Goal: Task Accomplishment & Management: Complete application form

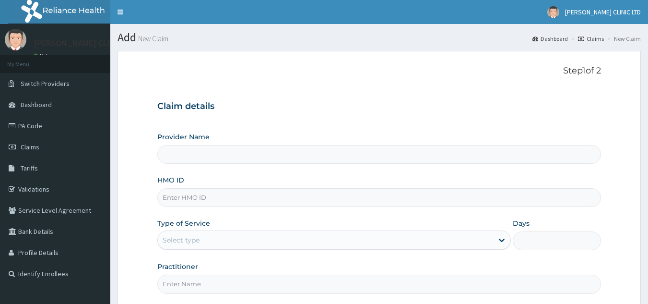
click at [317, 201] on input "HMO ID" at bounding box center [379, 197] width 444 height 19
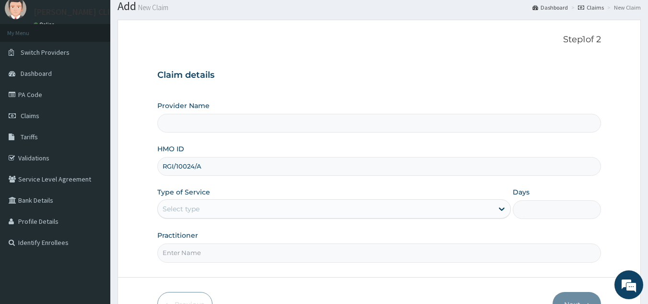
scroll to position [48, 0]
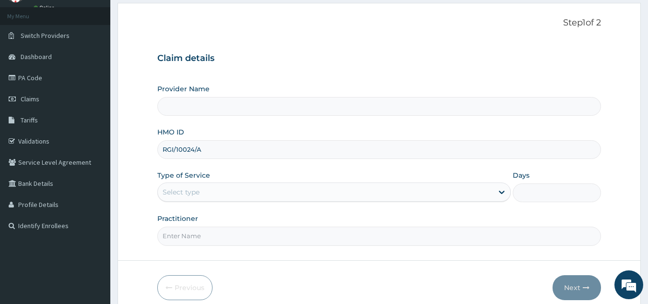
type input "RGI/10024/A"
click at [296, 191] on div "Select type" at bounding box center [325, 191] width 335 height 15
click at [320, 192] on div "Select type" at bounding box center [325, 191] width 335 height 15
click at [293, 150] on input "RGI/10024/A" at bounding box center [379, 149] width 444 height 19
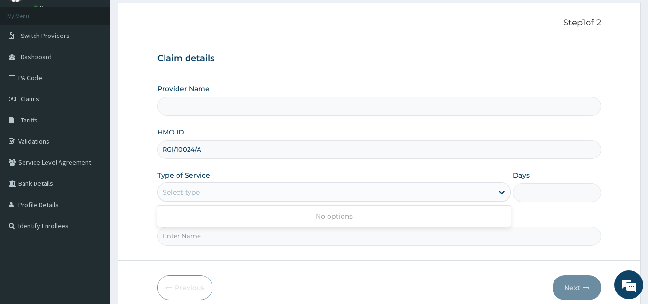
click at [289, 191] on div "Select type" at bounding box center [325, 191] width 335 height 15
click at [288, 192] on div "Select type" at bounding box center [325, 191] width 335 height 15
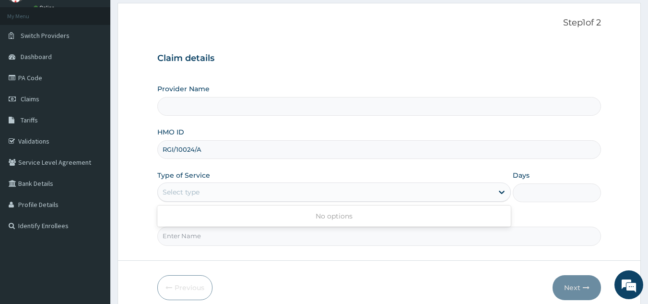
click at [288, 192] on div "Select type" at bounding box center [325, 191] width 335 height 15
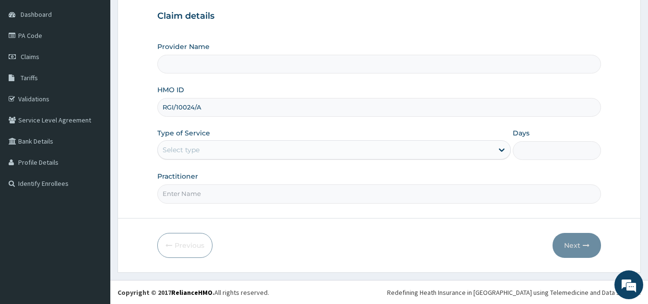
scroll to position [91, 0]
click at [287, 192] on input "Practitioner" at bounding box center [379, 193] width 444 height 19
click at [281, 149] on div "Select type" at bounding box center [325, 149] width 335 height 15
click at [297, 152] on div "Select type" at bounding box center [325, 149] width 335 height 15
click at [298, 148] on div "Select type" at bounding box center [325, 149] width 335 height 15
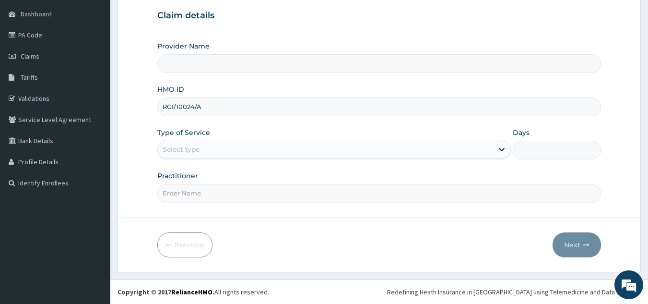
click at [298, 146] on div "Select type" at bounding box center [325, 149] width 335 height 15
click at [289, 150] on div "Select type" at bounding box center [325, 149] width 335 height 15
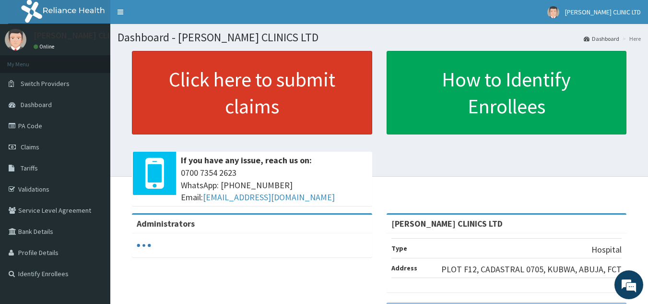
click at [239, 100] on link "Click here to submit claims" at bounding box center [252, 92] width 240 height 83
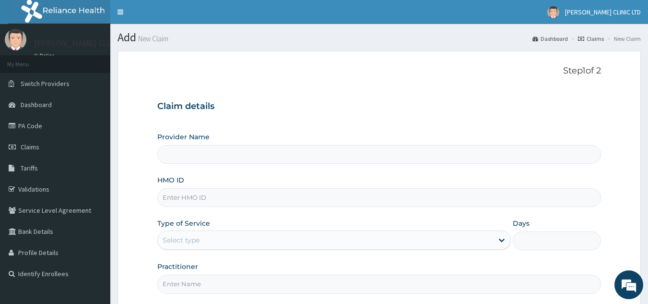
click at [286, 195] on input "HMO ID" at bounding box center [379, 197] width 444 height 19
type input "[PERSON_NAME] CLINICS LTD"
type input "RGI/10024/A"
drag, startPoint x: 247, startPoint y: 249, endPoint x: 242, endPoint y: 247, distance: 5.0
click at [247, 249] on div "Select type" at bounding box center [334, 239] width 354 height 19
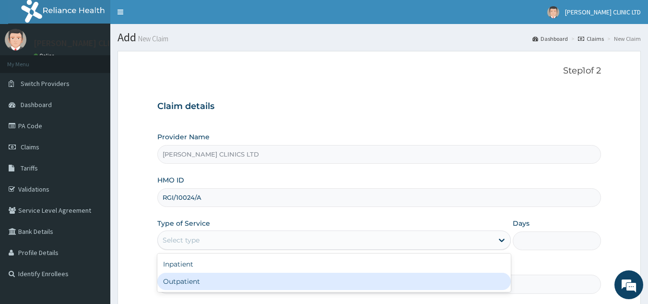
click at [227, 283] on div "Outpatient" at bounding box center [334, 281] width 354 height 17
type input "1"
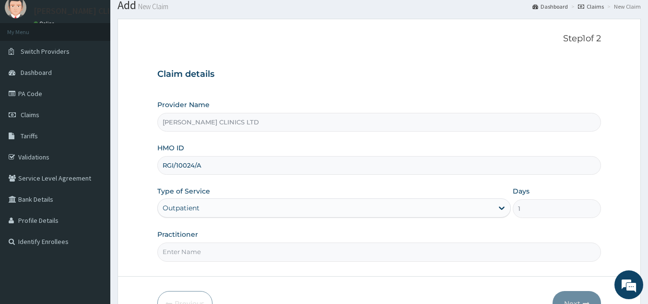
scroll to position [91, 0]
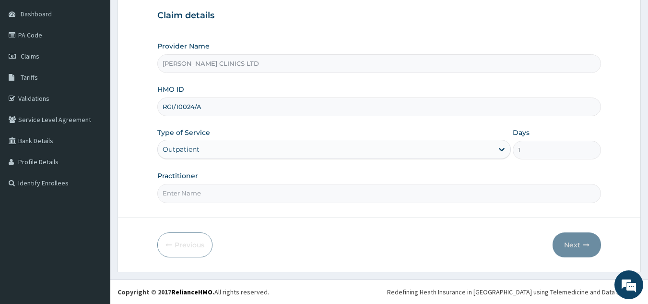
click at [264, 191] on input "Practitioner" at bounding box center [379, 193] width 444 height 19
type input "0"
click at [569, 245] on button "Next" at bounding box center [577, 244] width 48 height 25
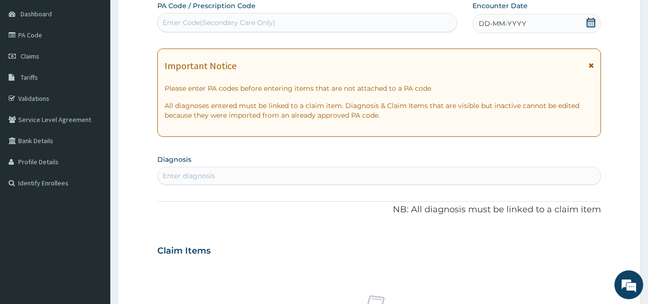
click at [251, 18] on div "Enter Code(Secondary Care Only)" at bounding box center [219, 23] width 113 height 10
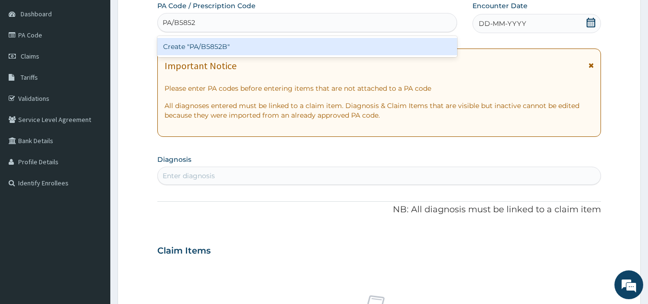
type input "PA/B5852B"
click at [232, 48] on div "Create "PA/B5852B"" at bounding box center [307, 46] width 300 height 17
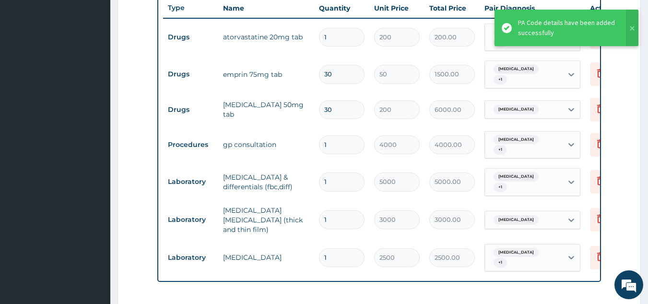
scroll to position [316, 0]
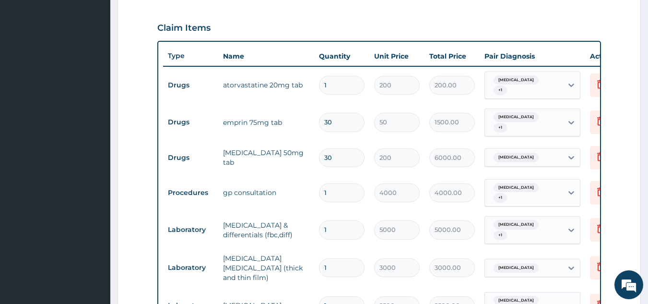
click at [331, 89] on input "1" at bounding box center [342, 85] width 46 height 19
type input "0.00"
type input "3"
type input "600.00"
type input "30"
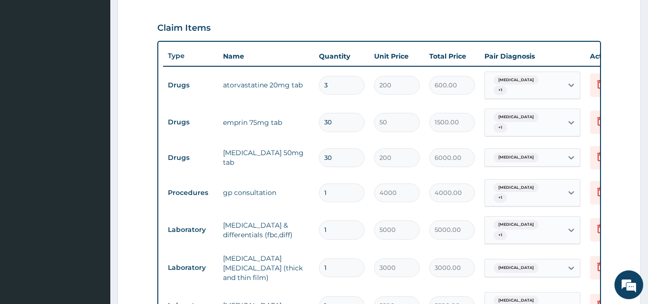
type input "6000.00"
type input "30"
click at [365, 109] on td "30" at bounding box center [341, 122] width 55 height 28
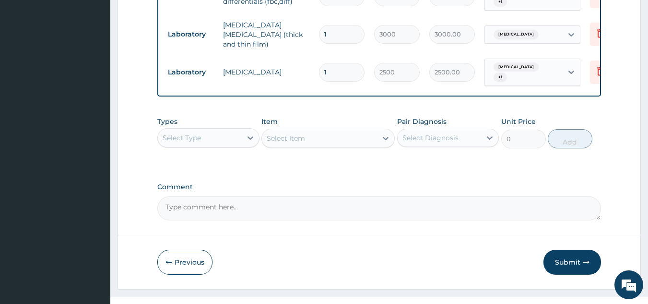
scroll to position [556, 0]
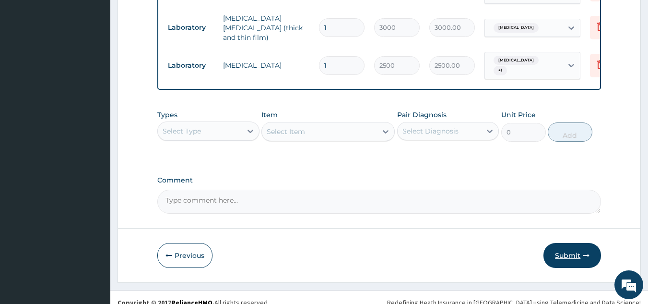
click at [564, 255] on button "Submit" at bounding box center [573, 255] width 58 height 25
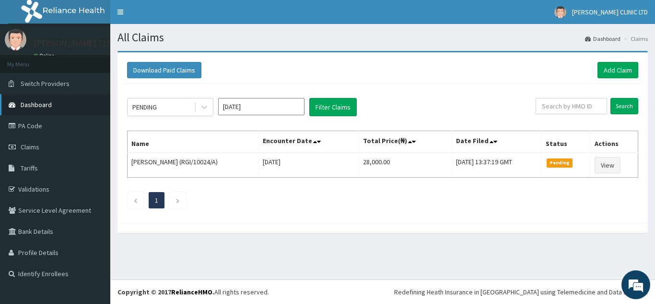
click at [36, 107] on span "Dashboard" at bounding box center [36, 104] width 31 height 9
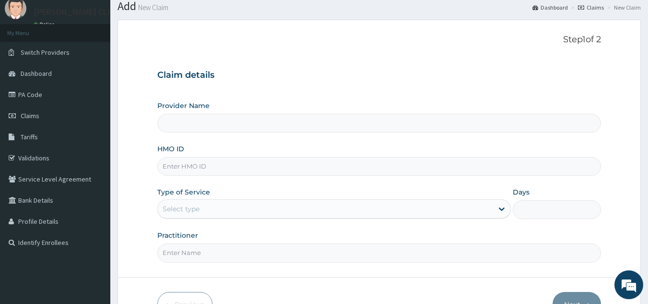
scroll to position [48, 0]
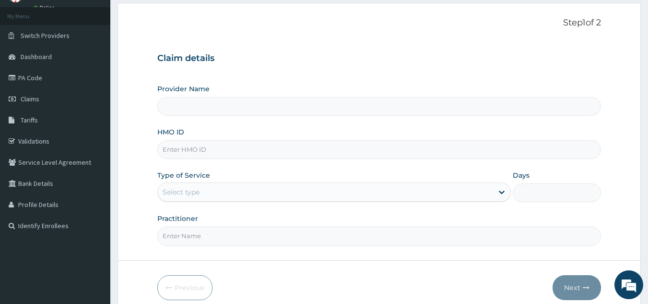
click at [303, 150] on input "HMO ID" at bounding box center [379, 149] width 444 height 19
type input "BORIS CLINICS LTD"
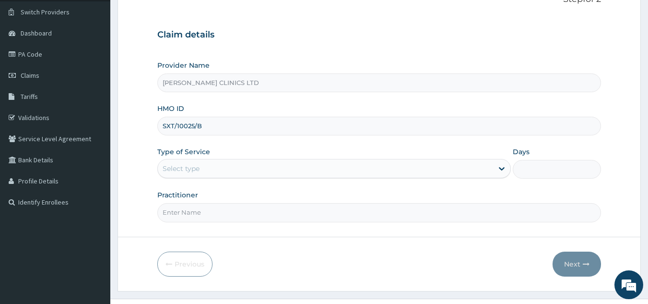
scroll to position [91, 0]
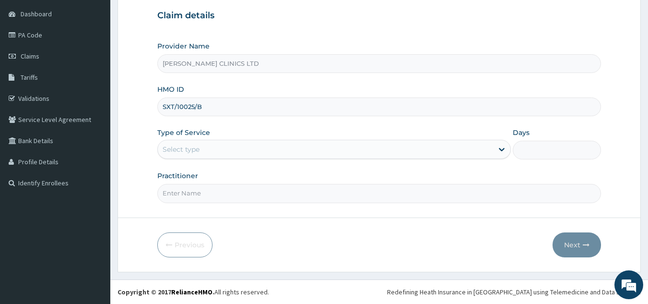
type input "SXT/10025/B"
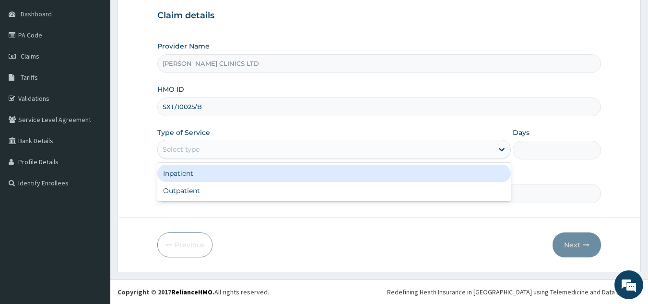
click at [294, 142] on div "Select type" at bounding box center [325, 149] width 335 height 15
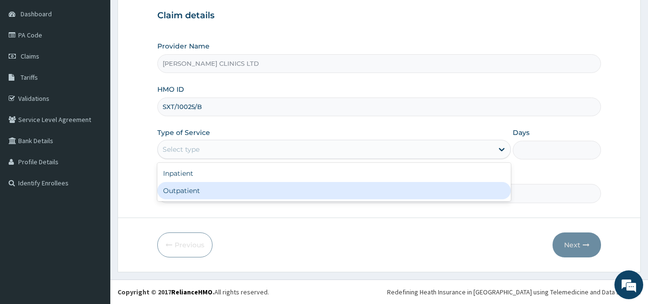
click at [280, 188] on div "Outpatient" at bounding box center [334, 190] width 354 height 17
type input "1"
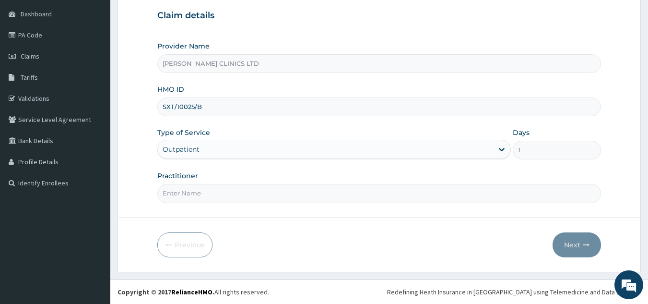
click at [280, 187] on input "Practitioner" at bounding box center [379, 193] width 444 height 19
type input "0"
click at [570, 243] on button "Next" at bounding box center [577, 244] width 48 height 25
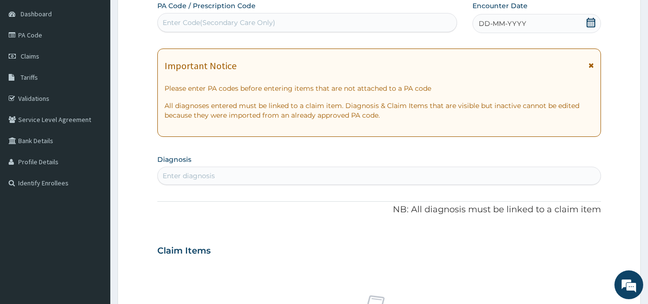
click at [267, 28] on div "Enter Code(Secondary Care Only)" at bounding box center [307, 22] width 299 height 15
type input "PA/EA3AF0"
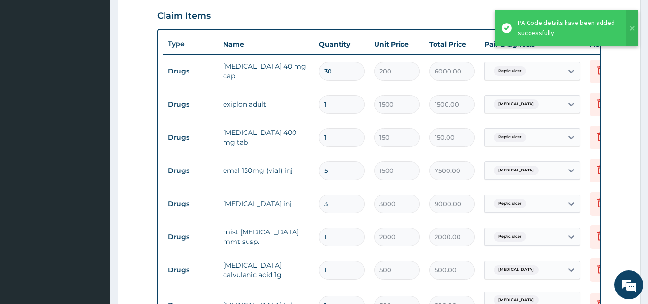
scroll to position [328, 0]
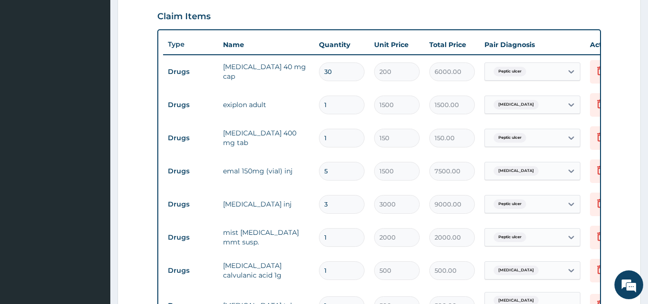
click at [335, 140] on input "1" at bounding box center [342, 138] width 46 height 19
type input "2"
type input "300.00"
type input "20"
type input "3000.00"
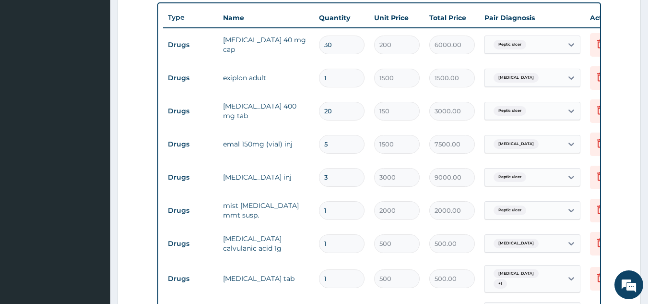
scroll to position [376, 0]
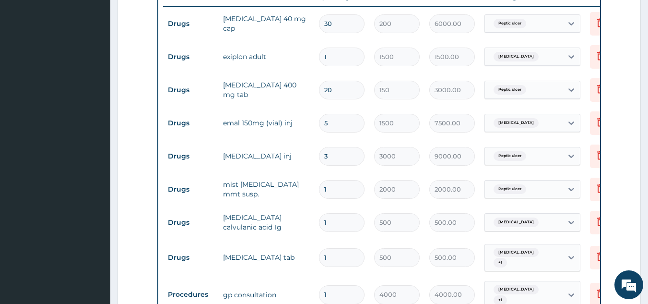
type input "20"
click at [367, 115] on td "5" at bounding box center [341, 123] width 55 height 28
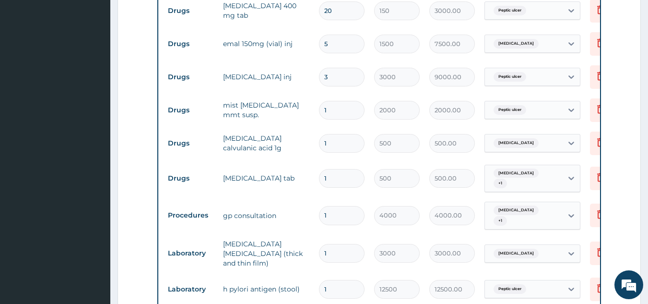
scroll to position [472, 0]
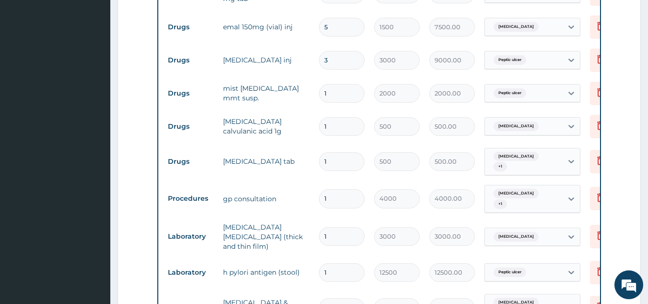
click at [343, 131] on input "1" at bounding box center [342, 126] width 46 height 19
type input "3"
type input "1500.00"
type input "30"
type input "15000.00"
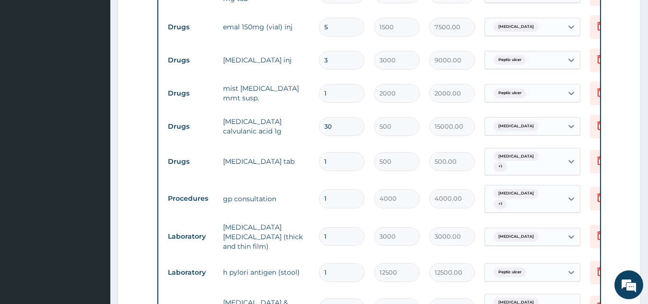
type input "30"
click at [368, 146] on tr "Drugs paracetamol tab 1 500 500.00 Upper respiratory infection + 1 Delete" at bounding box center [398, 161] width 470 height 37
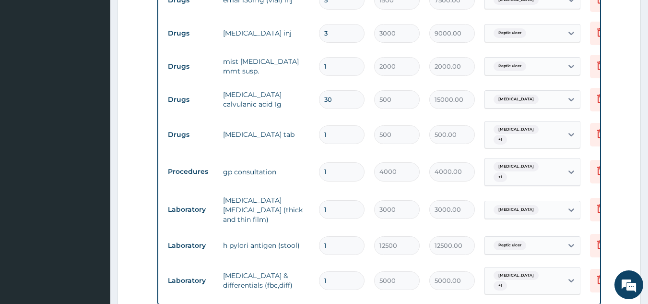
scroll to position [520, 0]
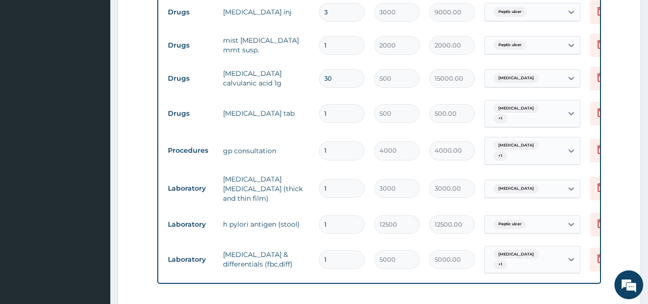
click at [337, 116] on input "1" at bounding box center [342, 113] width 46 height 19
type input "2"
type input "1000.00"
type input "2"
click at [360, 129] on tr "Drugs paracetamol tab 2 500 1000.00 Upper respiratory infection + 1 Delete" at bounding box center [398, 113] width 470 height 37
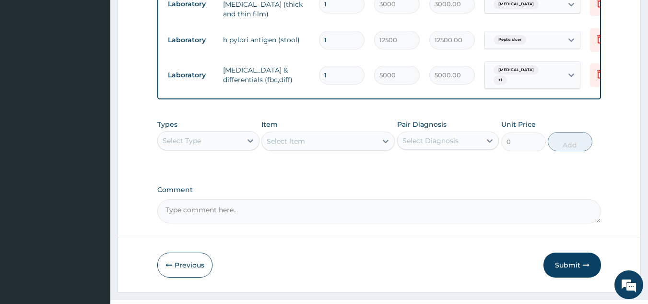
scroll to position [718, 0]
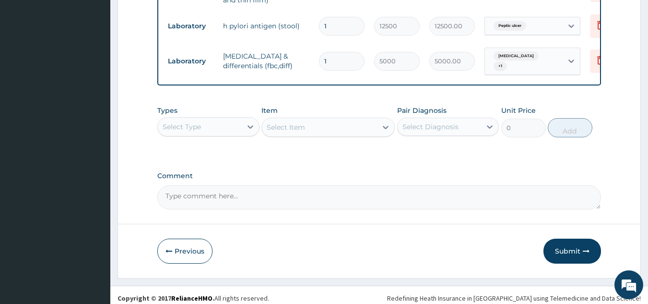
click at [393, 192] on textarea "Comment" at bounding box center [379, 197] width 444 height 24
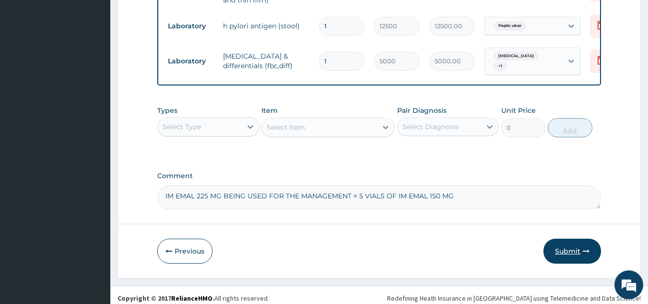
type textarea "IM EMAL 225 MG BEING USED FOR THE MANAGEMENT = 5 VIALS OF IM EMAL 150 MG"
click at [564, 244] on button "Submit" at bounding box center [573, 250] width 58 height 25
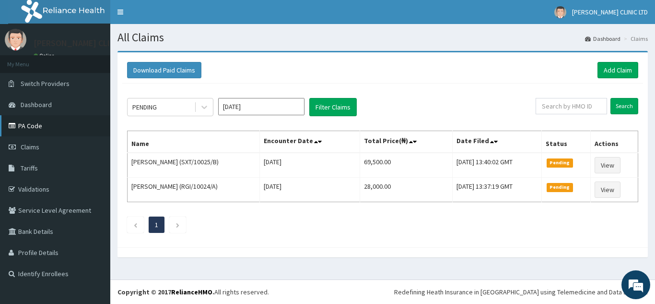
click at [26, 127] on link "PA Code" at bounding box center [55, 125] width 110 height 21
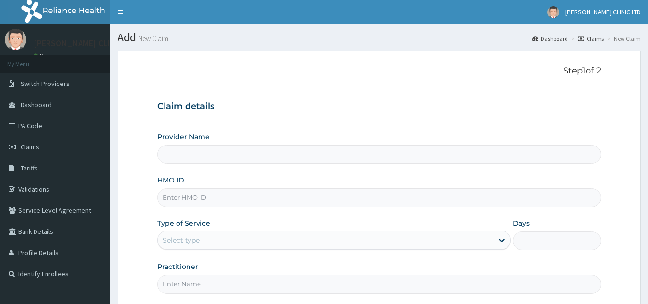
click at [251, 194] on input "HMO ID" at bounding box center [379, 197] width 444 height 19
type input "LG"
type input "[PERSON_NAME] CLINICS LTD"
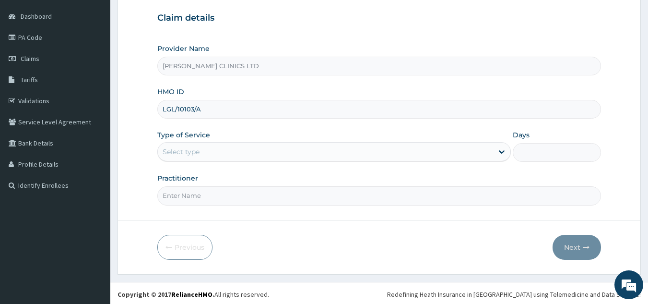
scroll to position [91, 0]
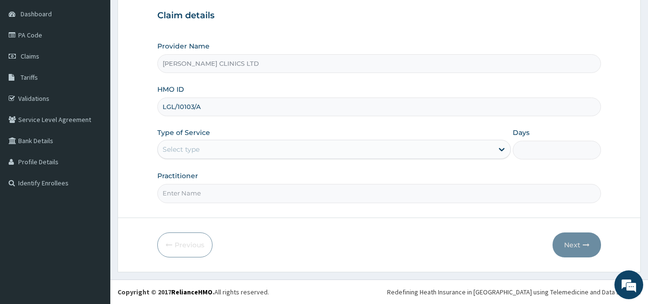
type input "LGL/10103/A"
click at [257, 149] on div "Select type" at bounding box center [325, 149] width 335 height 15
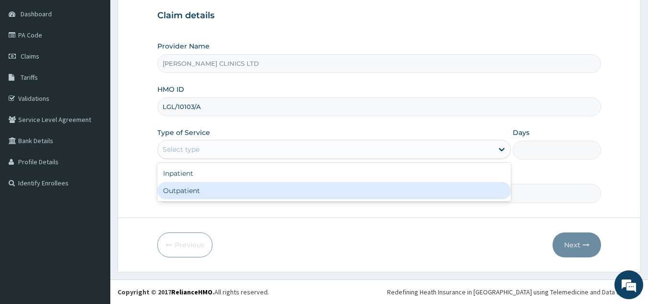
click at [255, 186] on div "Outpatient" at bounding box center [334, 190] width 354 height 17
type input "1"
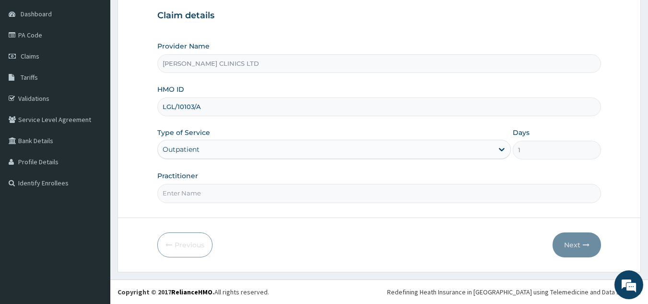
click at [256, 186] on input "Practitioner" at bounding box center [379, 193] width 444 height 19
type input "0"
click at [574, 246] on button "Next" at bounding box center [577, 244] width 48 height 25
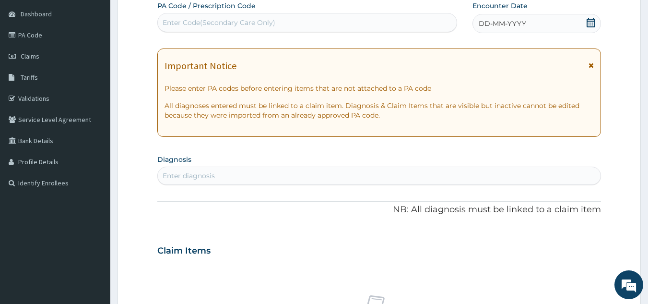
click at [215, 23] on div "Enter Code(Secondary Care Only)" at bounding box center [219, 23] width 113 height 10
type input "PA/08644D"
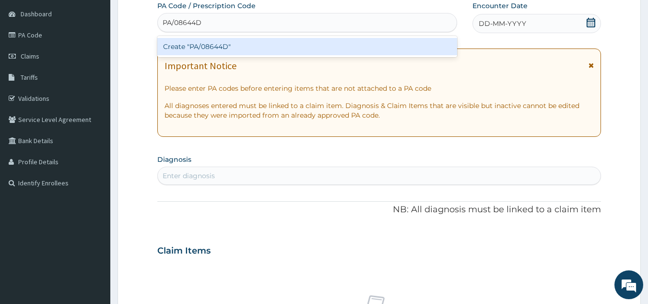
click at [218, 44] on div "Create "PA/08644D"" at bounding box center [307, 46] width 300 height 17
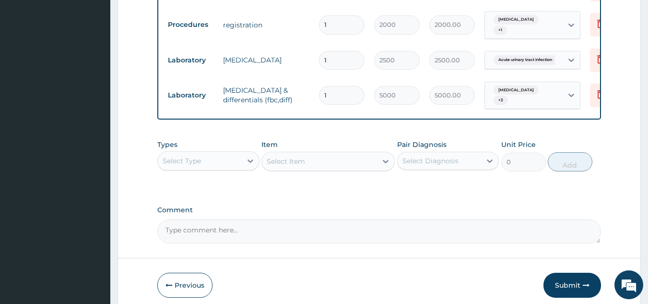
scroll to position [681, 0]
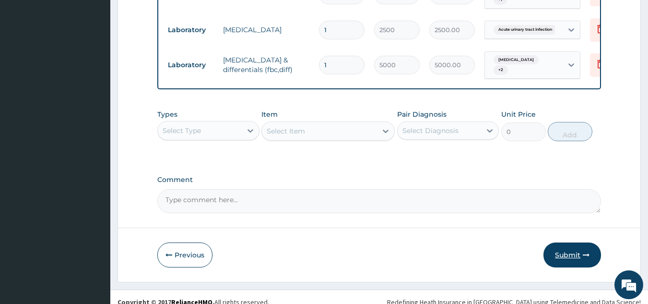
click at [566, 243] on button "Submit" at bounding box center [573, 254] width 58 height 25
